Goal: Transaction & Acquisition: Purchase product/service

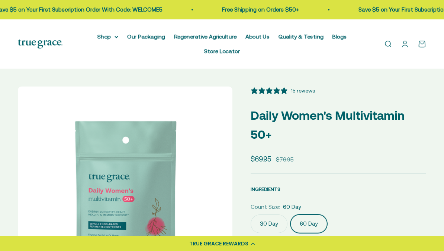
select select "3"
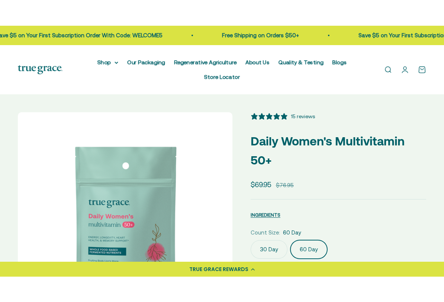
scroll to position [37, 0]
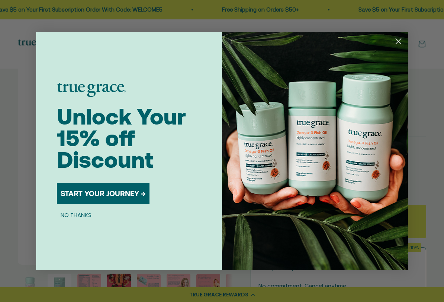
click at [81, 212] on button "NO THANKS" at bounding box center [76, 214] width 38 height 9
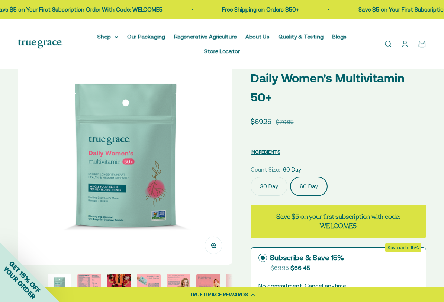
click at [270, 188] on label "30 Day" at bounding box center [269, 186] width 37 height 19
click at [251, 177] on input "30 Day" at bounding box center [251, 176] width 0 height 0
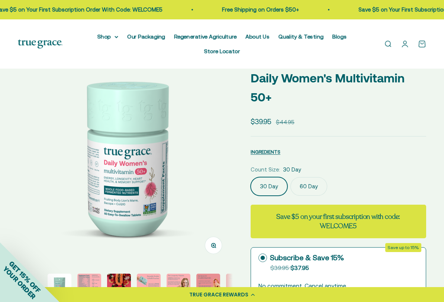
click at [309, 184] on label "60 Day" at bounding box center [309, 186] width 37 height 19
click at [251, 177] on input "60 Day" at bounding box center [251, 176] width 0 height 0
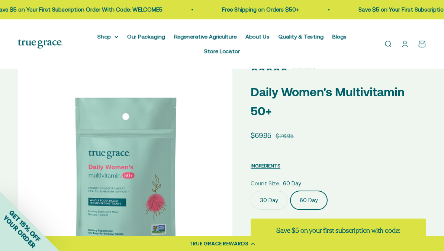
scroll to position [23, 0]
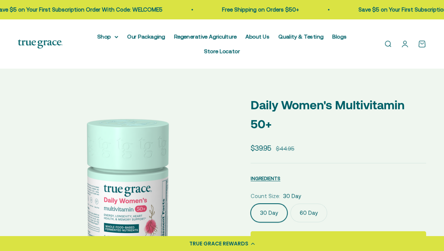
select select "3"
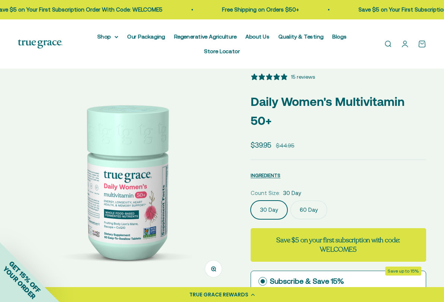
scroll to position [14, 0]
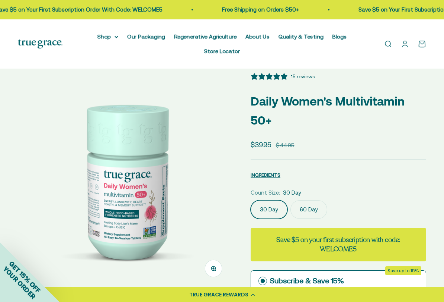
click at [309, 210] on label "60 Day" at bounding box center [309, 209] width 37 height 19
click at [251, 200] on input "60 Day" at bounding box center [251, 200] width 0 height 0
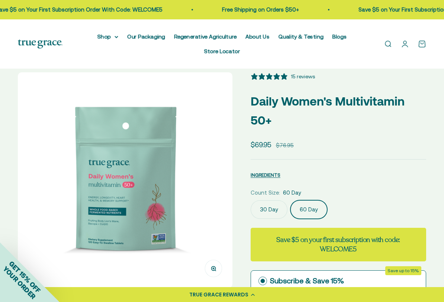
click at [266, 206] on label "30 Day" at bounding box center [269, 209] width 37 height 19
click at [251, 200] on input "30 Day" at bounding box center [251, 200] width 0 height 0
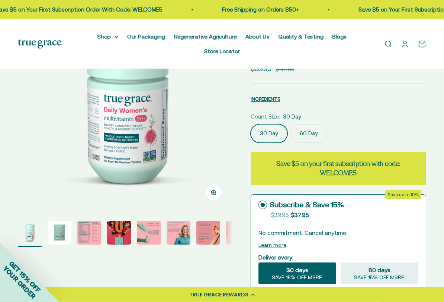
scroll to position [97, 0]
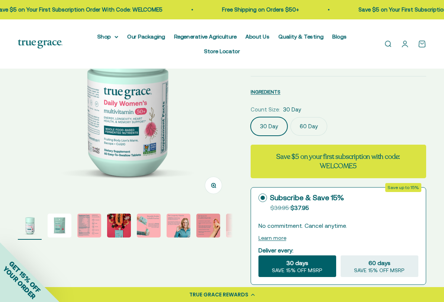
click at [271, 200] on div "Subscribe & Save 15%" at bounding box center [302, 197] width 86 height 11
click at [259, 198] on input "Subscribe & Save 15% Original price strikethrough: $39.95 , Discounted price: $…" at bounding box center [258, 197] width 0 height 0
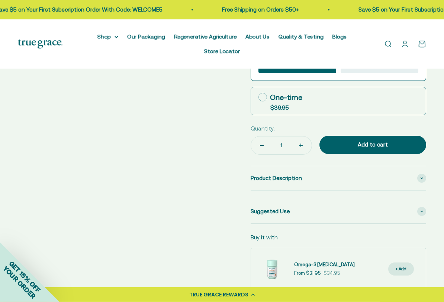
click at [270, 97] on div "One-time" at bounding box center [281, 97] width 44 height 11
click at [259, 97] on input "One-time $39.95" at bounding box center [258, 97] width 0 height 0
radio input "true"
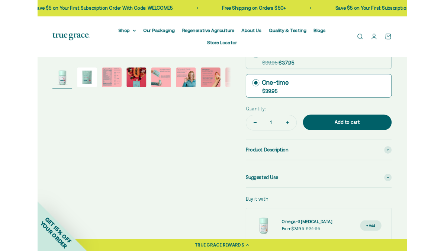
scroll to position [0, 0]
